Goal: Use online tool/utility: Use online tool/utility

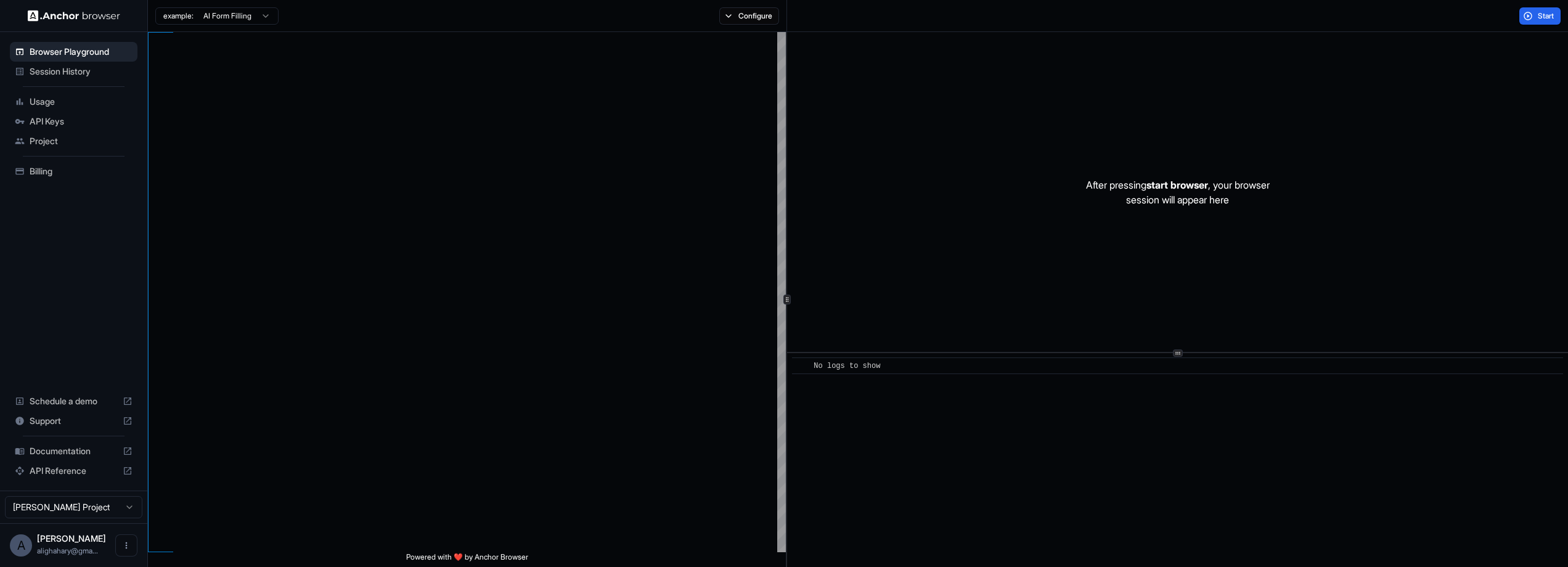
type textarea "**********"
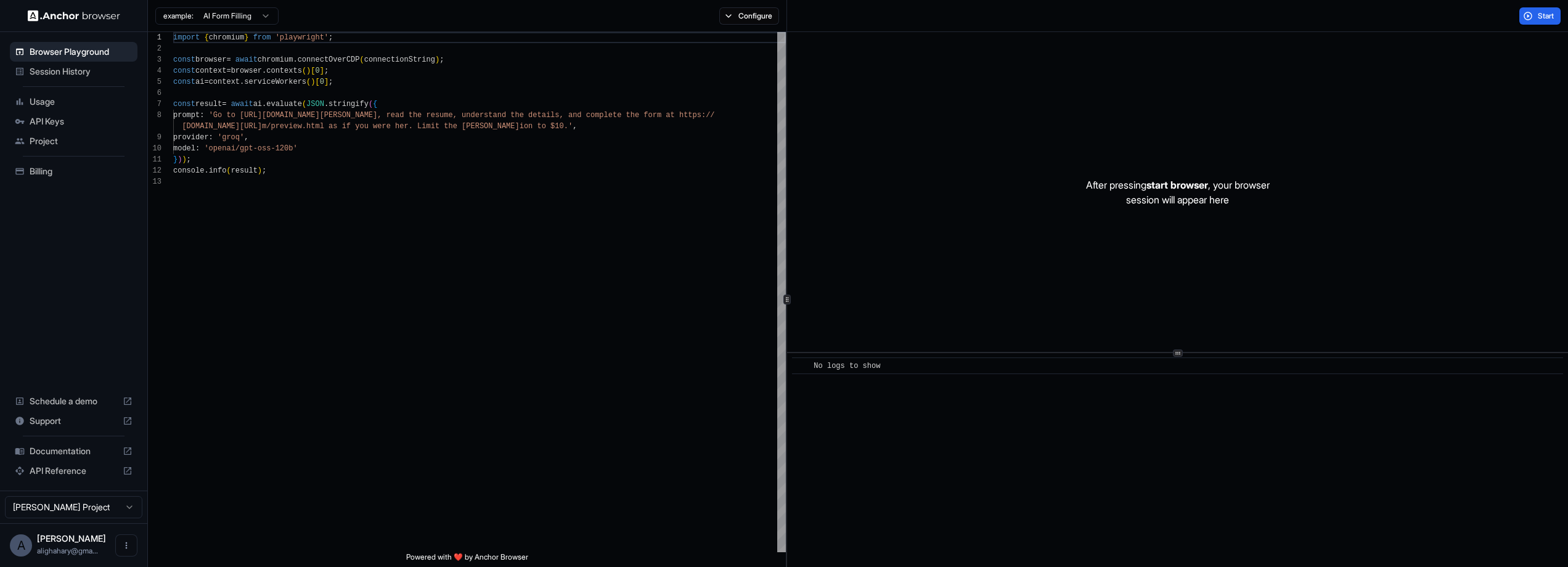
scroll to position [89, 0]
click at [124, 511] on html "Browser Playground Session History Usage API Keys Project Billing Schedule a de…" at bounding box center [784, 283] width 1568 height 567
click at [46, 331] on html "Browser Playground Session History Usage API Keys Project Billing Schedule a de…" at bounding box center [784, 283] width 1568 height 567
click at [251, 11] on html "Browser Playground Session History Usage API Keys Project Billing Schedule a de…" at bounding box center [784, 283] width 1568 height 567
click at [349, 17] on html "Browser Playground Session History Usage API Keys Project Billing Schedule a de…" at bounding box center [784, 283] width 1568 height 567
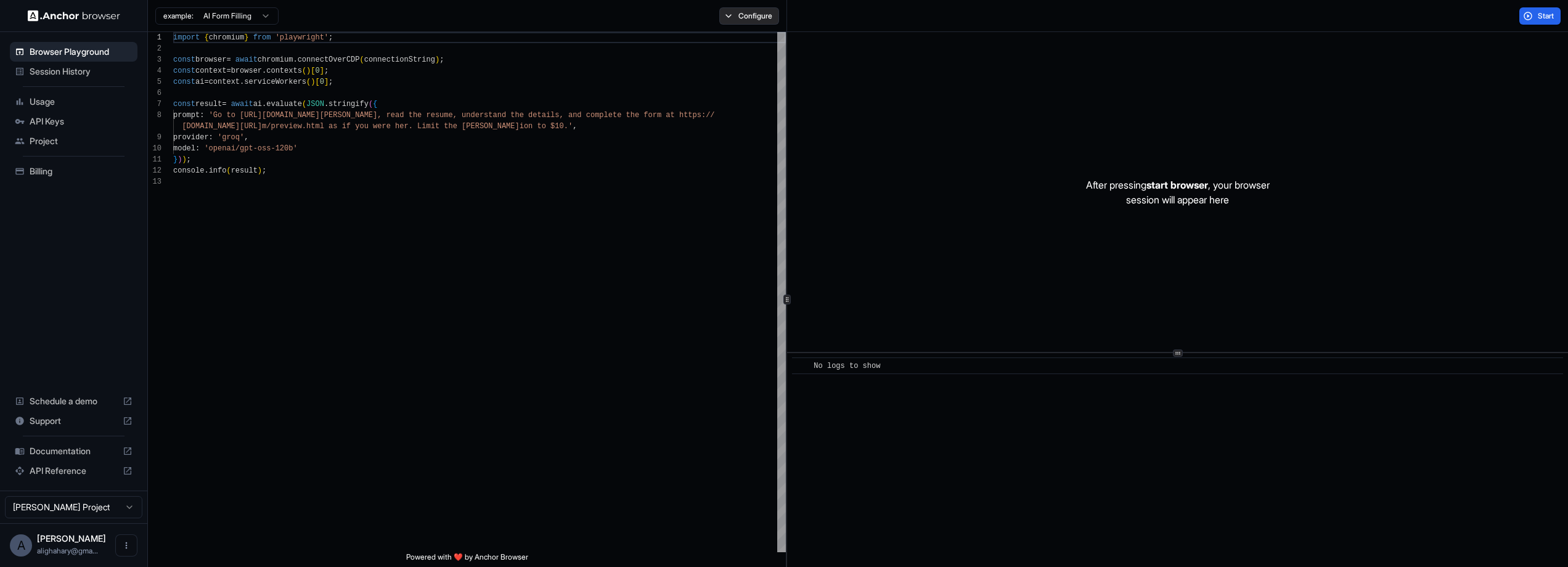
click at [737, 16] on button "Configure" at bounding box center [749, 15] width 60 height 17
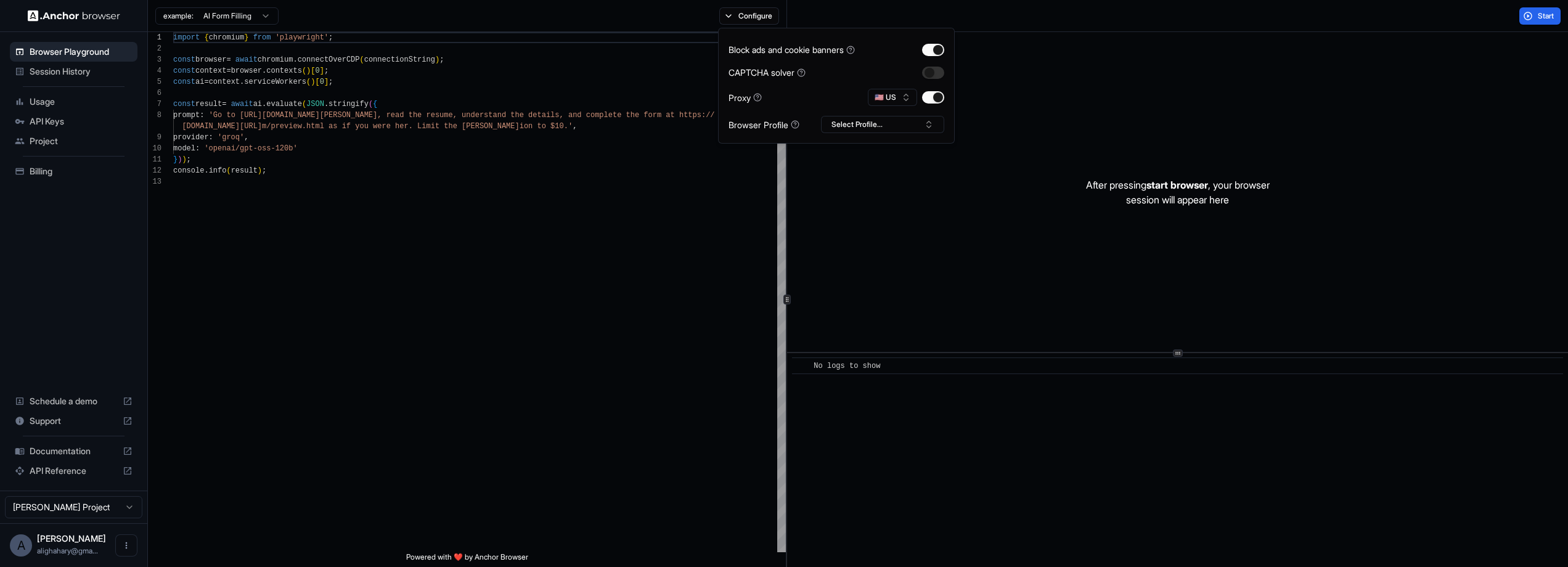
click at [1114, 101] on div "After pressing start browser , your browser session will appear here" at bounding box center [1177, 191] width 781 height 319
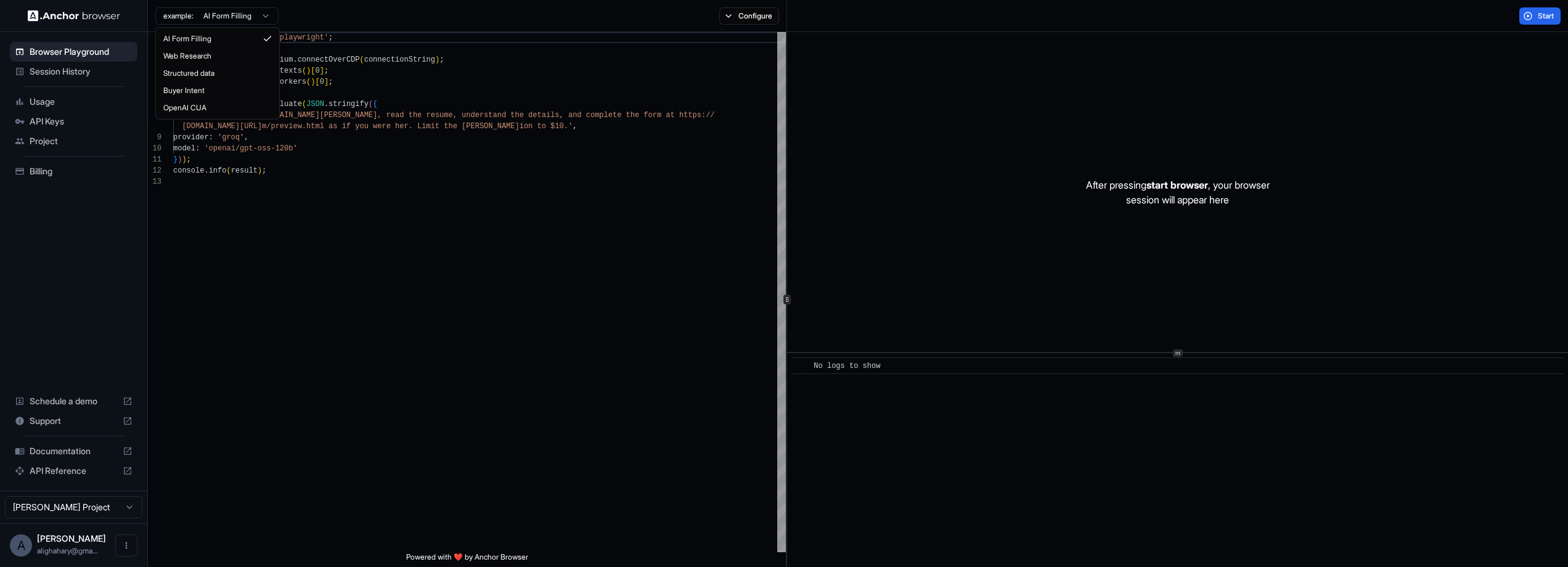
click at [253, 17] on html "Browser Playground Session History Usage API Keys Project Billing Schedule a de…" at bounding box center [784, 283] width 1568 height 567
click at [319, 17] on html "Browser Playground Session History Usage API Keys Project Billing Schedule a de…" at bounding box center [784, 283] width 1568 height 567
